Goal: Task Accomplishment & Management: Use online tool/utility

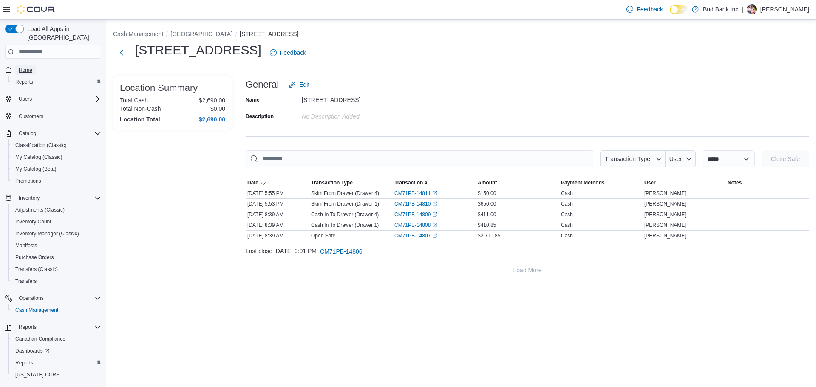
click at [20, 65] on span "Home" at bounding box center [26, 70] width 14 height 10
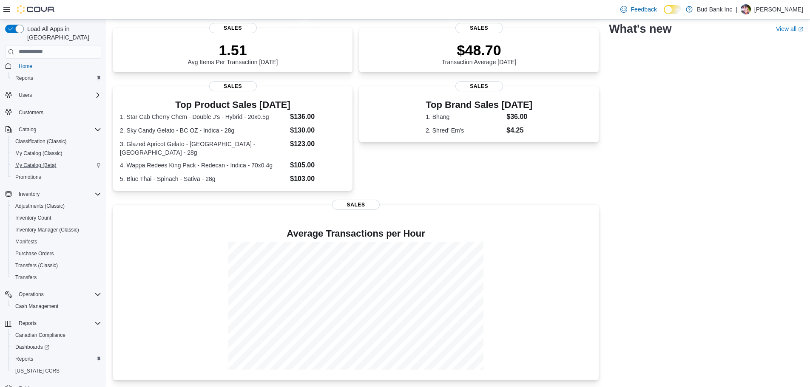
scroll to position [16, 0]
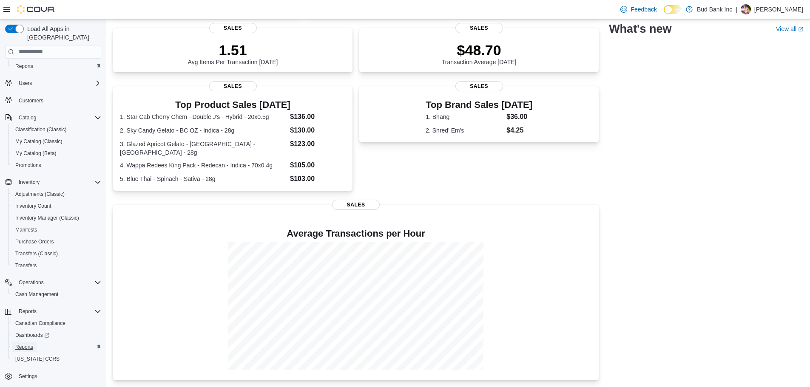
click at [31, 344] on span "Reports" at bounding box center [24, 347] width 18 height 7
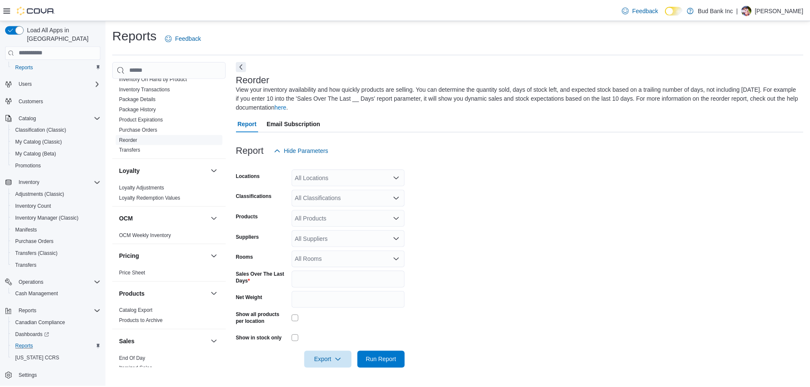
scroll to position [383, 0]
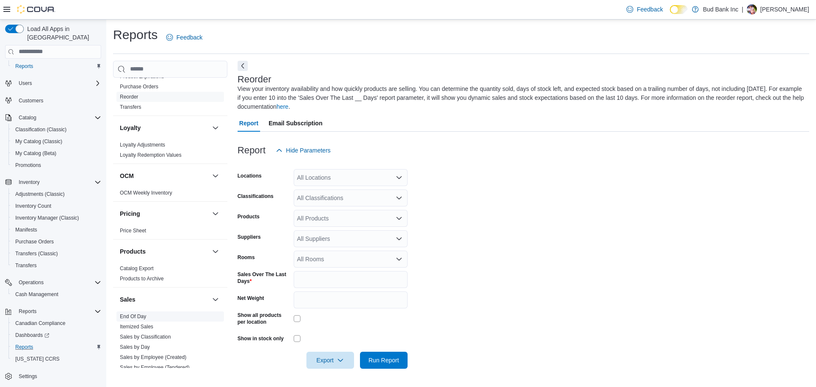
click at [136, 318] on link "End Of Day" at bounding box center [133, 317] width 26 height 6
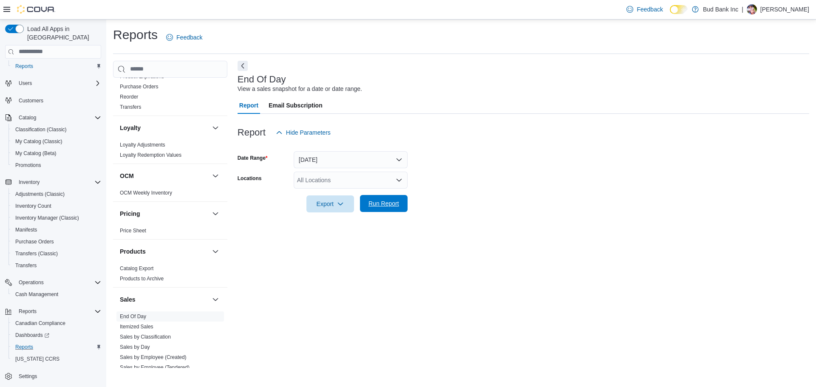
click at [389, 204] on span "Run Report" at bounding box center [383, 203] width 31 height 9
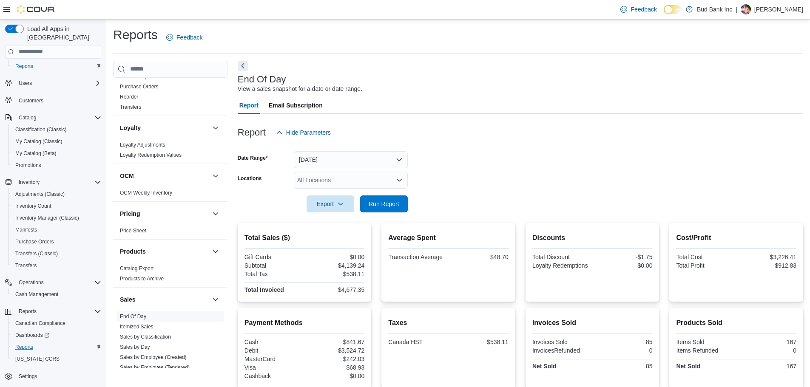
click at [785, 11] on p "Darren Lopes" at bounding box center [778, 9] width 49 height 10
click at [746, 83] on span "Sign Out" at bounding box center [748, 83] width 23 height 9
